Goal: Task Accomplishment & Management: Use online tool/utility

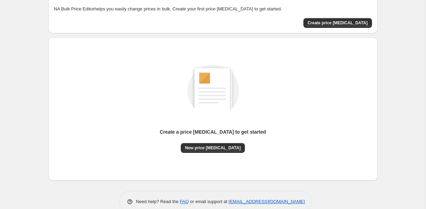
scroll to position [51, 0]
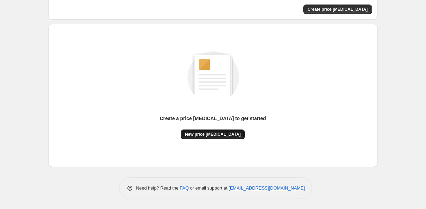
click at [208, 137] on button "New price change job" at bounding box center [213, 134] width 64 height 10
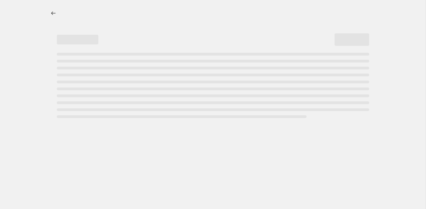
select select "percentage"
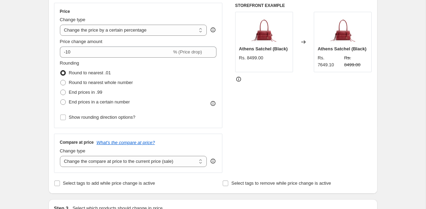
scroll to position [130, 0]
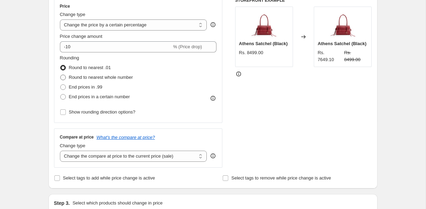
click at [125, 78] on span "Round to nearest whole number" at bounding box center [101, 77] width 64 height 5
click at [61, 75] on input "Round to nearest whole number" at bounding box center [60, 75] width 0 height 0
radio input "true"
click at [93, 67] on span "Round to nearest .01" at bounding box center [90, 67] width 42 height 5
click at [61, 65] on input "Round to nearest .01" at bounding box center [60, 65] width 0 height 0
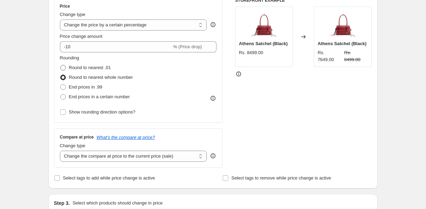
radio input "true"
click at [95, 79] on span "Round to nearest whole number" at bounding box center [101, 77] width 64 height 5
click at [61, 75] on input "Round to nearest whole number" at bounding box center [60, 75] width 0 height 0
radio input "true"
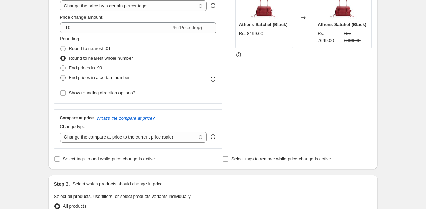
scroll to position [150, 0]
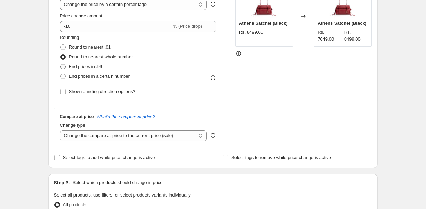
click at [89, 67] on span "End prices in .99" at bounding box center [86, 66] width 34 height 5
click at [61, 64] on input "End prices in .99" at bounding box center [60, 64] width 0 height 0
radio input "true"
click at [85, 55] on span "Round to nearest whole number" at bounding box center [101, 56] width 64 height 5
click at [61, 54] on input "Round to nearest whole number" at bounding box center [60, 54] width 0 height 0
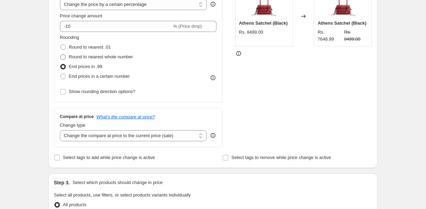
radio input "true"
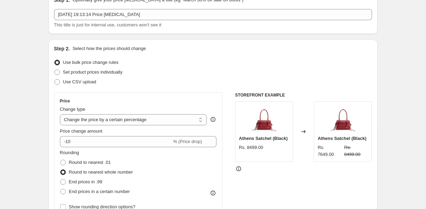
scroll to position [0, 0]
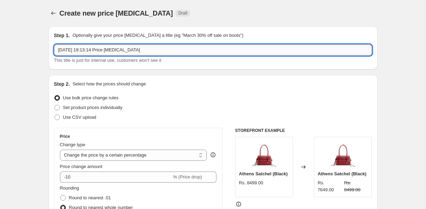
click at [129, 51] on input "23 Aug 2025, 19:13:14 Price change job" at bounding box center [213, 49] width 318 height 11
type input "Flat 10% Off"
click at [275, 5] on div "Create new price change job. This page is ready Create new price change job Dra…" at bounding box center [213, 13] width 329 height 26
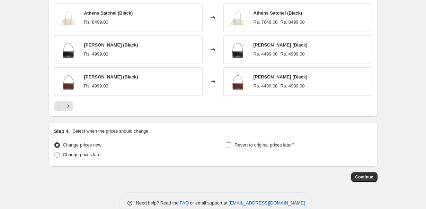
scroll to position [484, 0]
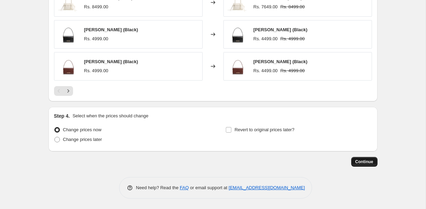
click at [356, 164] on span "Continue" at bounding box center [365, 162] width 18 height 6
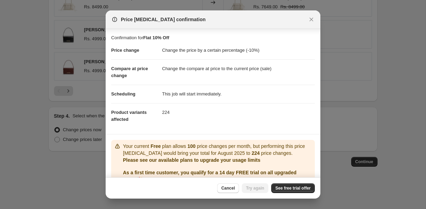
scroll to position [33, 0]
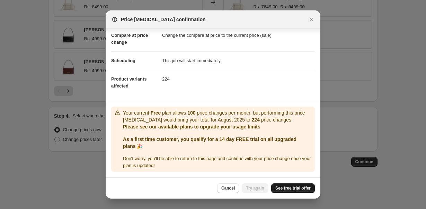
click at [286, 189] on span "See free trial offer" at bounding box center [293, 188] width 35 height 6
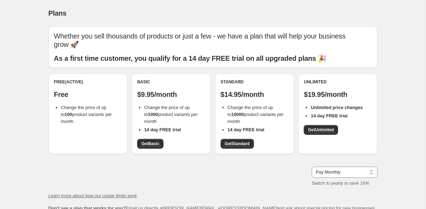
click at [97, 105] on span "Change the price of up to 100 product variants per month" at bounding box center [86, 114] width 51 height 19
click at [149, 141] on span "Get Basic" at bounding box center [150, 144] width 18 height 6
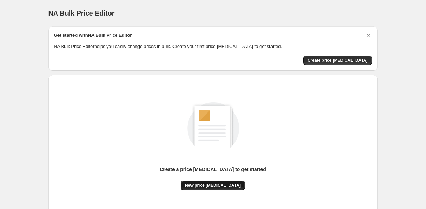
click at [207, 189] on button "New price [MEDICAL_DATA]" at bounding box center [213, 185] width 64 height 10
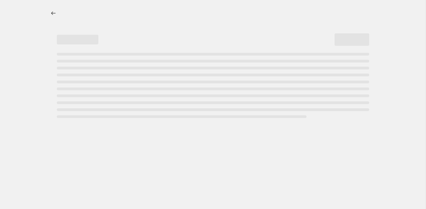
select select "percentage"
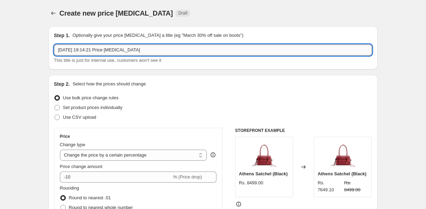
click at [102, 48] on input "23 Aug 2025, 19:14:21 Price change job" at bounding box center [213, 49] width 318 height 11
type input "Flat 10% Off"
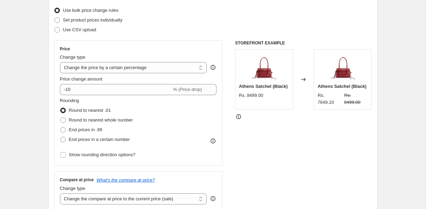
scroll to position [105, 0]
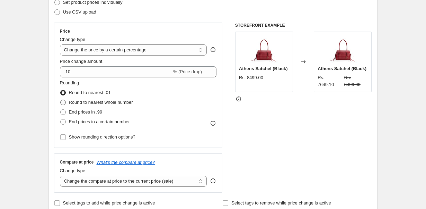
click at [89, 101] on span "Round to nearest whole number" at bounding box center [101, 101] width 64 height 5
click at [61, 100] on input "Round to nearest whole number" at bounding box center [60, 99] width 0 height 0
radio input "true"
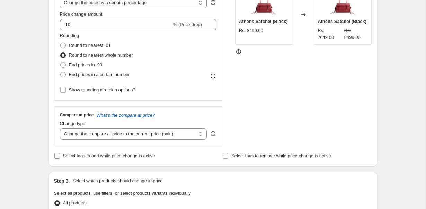
scroll to position [153, 0]
click at [107, 131] on select "Change the compare at price to the current price (sale) Change the compare at p…" at bounding box center [133, 133] width 147 height 11
click at [60, 128] on select "Change the compare at price to the current price (sale) Change the compare at p…" at bounding box center [133, 133] width 147 height 11
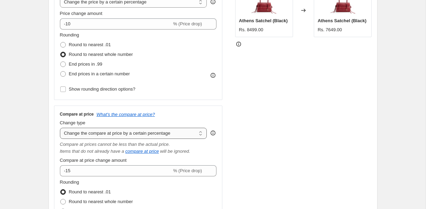
click at [110, 134] on select "Change the compare at price to the current price (sale) Change the compare at p…" at bounding box center [133, 133] width 147 height 11
select select "ep"
click at [60, 128] on select "Change the compare at price to the current price (sale) Change the compare at p…" at bounding box center [133, 133] width 147 height 11
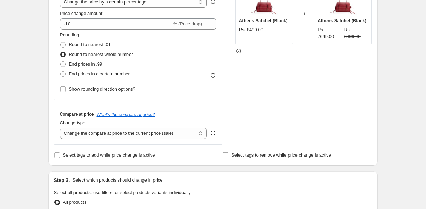
click at [111, 138] on div "Compare at price What's the compare at price? Change type Change the compare at…" at bounding box center [138, 124] width 169 height 39
click at [42, 148] on div "Create new price change job. This page is ready Create new price change job Dra…" at bounding box center [213, 193] width 346 height 693
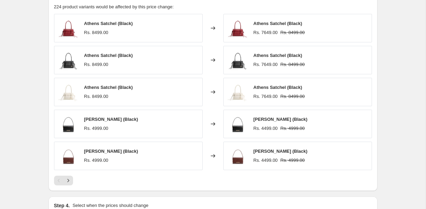
scroll to position [484, 0]
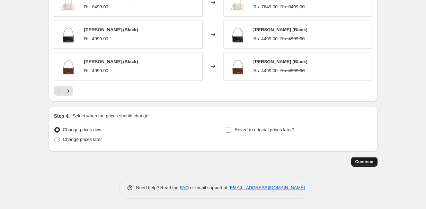
click at [360, 160] on span "Continue" at bounding box center [365, 162] width 18 height 6
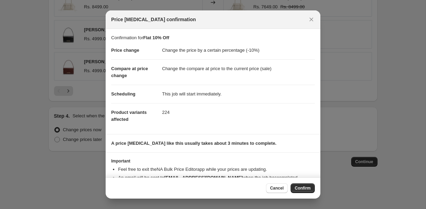
scroll to position [19, 0]
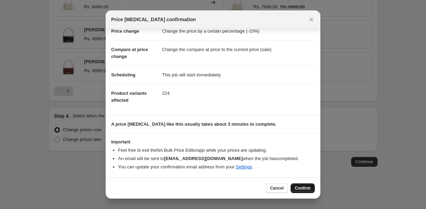
click at [303, 189] on span "Confirm" at bounding box center [303, 188] width 16 height 6
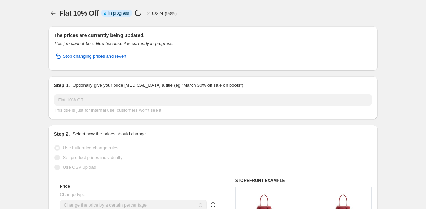
select select "percentage"
